Goal: Obtain resource: Download file/media

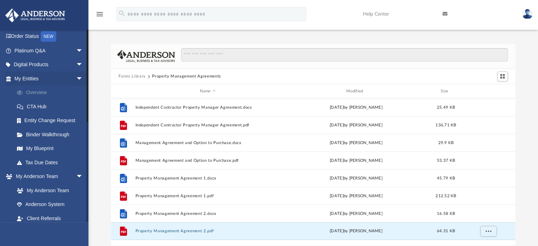
scroll to position [106, 0]
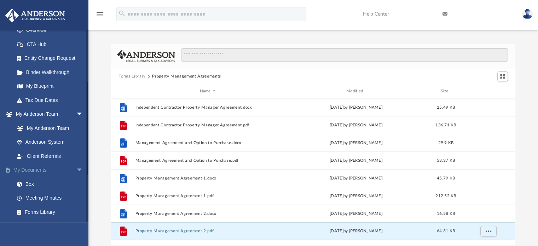
click at [33, 169] on link "My Documents arrow_drop_down" at bounding box center [49, 170] width 89 height 14
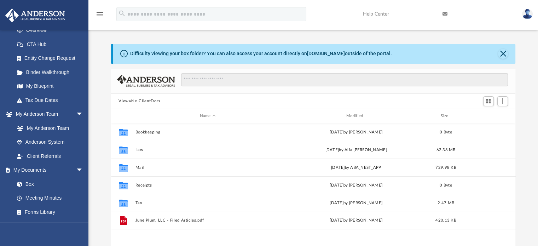
scroll to position [155, 399]
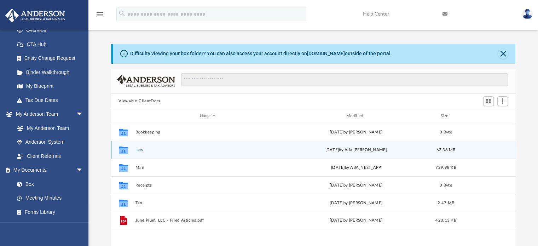
click at [137, 147] on button "Law" at bounding box center [207, 149] width 145 height 5
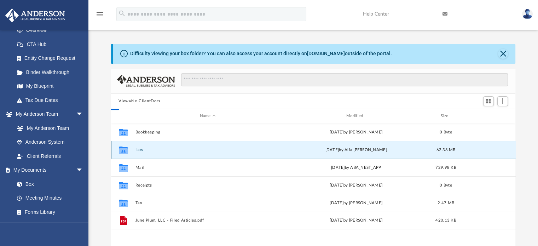
click at [137, 147] on button "Law" at bounding box center [207, 149] width 145 height 5
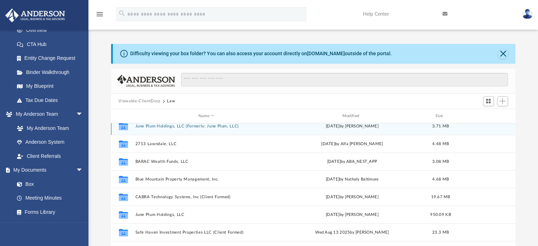
scroll to position [0, 0]
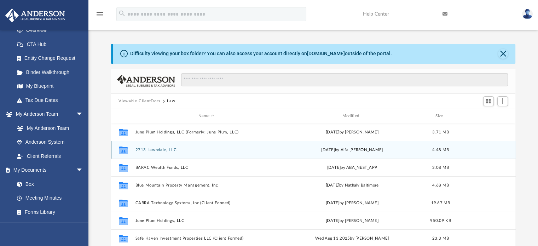
click at [164, 148] on button "2713 Lawndale, LLC" at bounding box center [206, 149] width 143 height 5
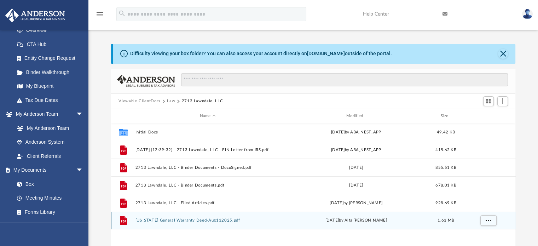
click at [200, 220] on button "[US_STATE] General Warranty Deed-Aug132025.pdf" at bounding box center [207, 220] width 145 height 5
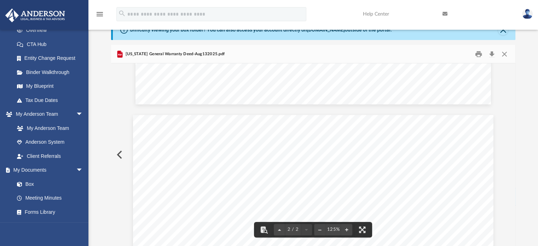
scroll to position [424, 0]
click at [504, 54] on button "Close" at bounding box center [504, 53] width 13 height 11
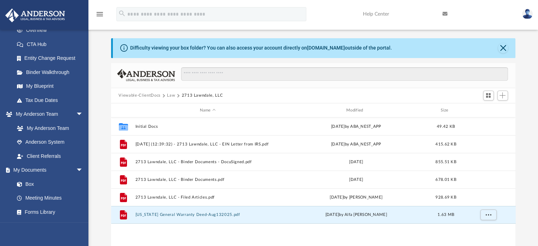
scroll to position [0, 0]
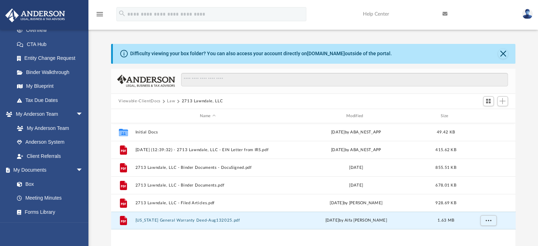
click at [167, 99] on button "Law" at bounding box center [171, 101] width 8 height 6
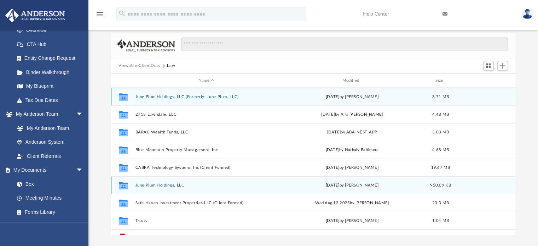
scroll to position [13, 0]
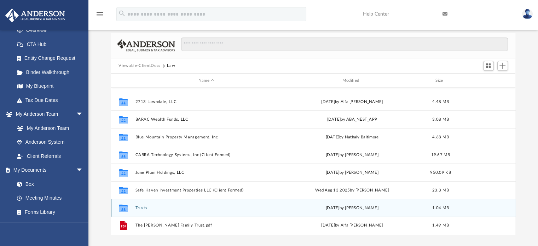
click at [140, 204] on div "Collaborated Folder Trusts [DATE] by [PERSON_NAME] 1.04 MB" at bounding box center [313, 208] width 405 height 18
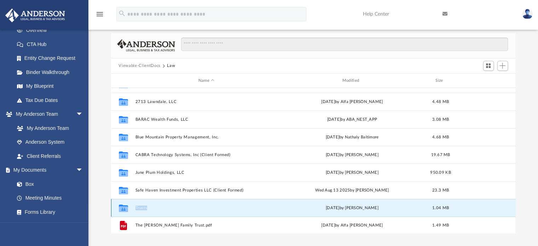
click at [140, 204] on div "Collaborated Folder Trusts [DATE] by [PERSON_NAME] 1.04 MB" at bounding box center [313, 208] width 405 height 18
click at [163, 208] on button "Trusts" at bounding box center [206, 207] width 143 height 5
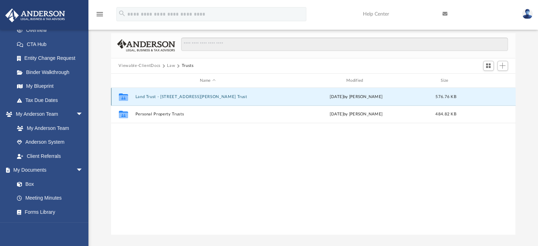
click at [197, 95] on button "Land Trust - [STREET_ADDRESS][PERSON_NAME] Trust" at bounding box center [207, 96] width 145 height 5
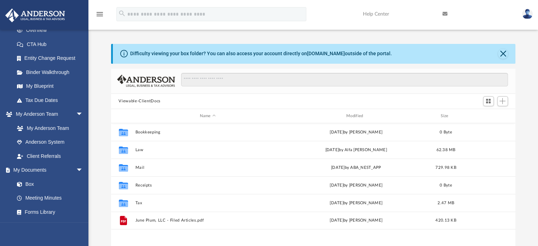
scroll to position [155, 399]
